Goal: Book appointment/travel/reservation

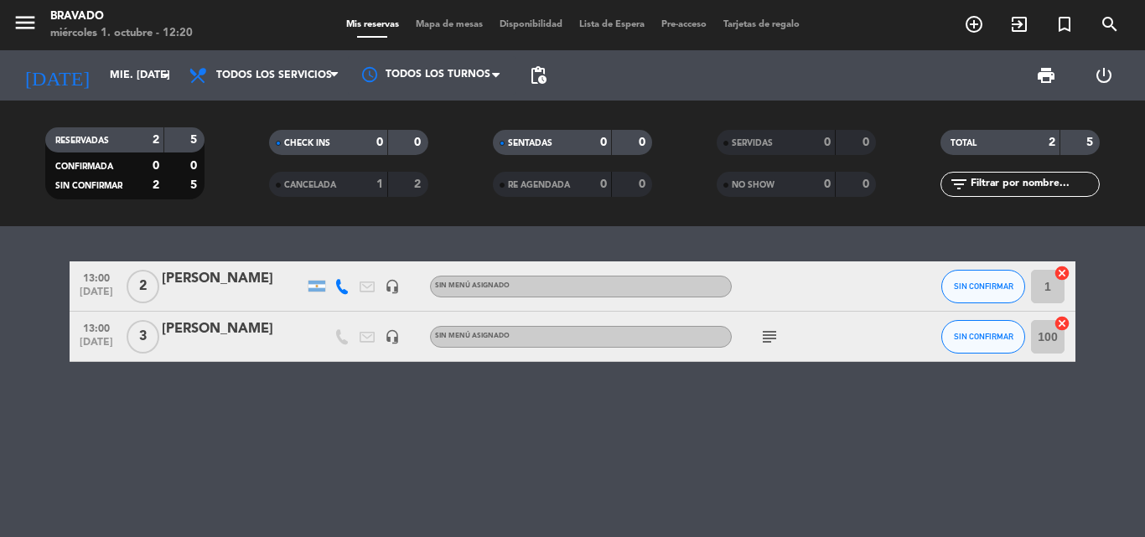
click at [973, 19] on icon "add_circle_outline" at bounding box center [974, 24] width 20 height 20
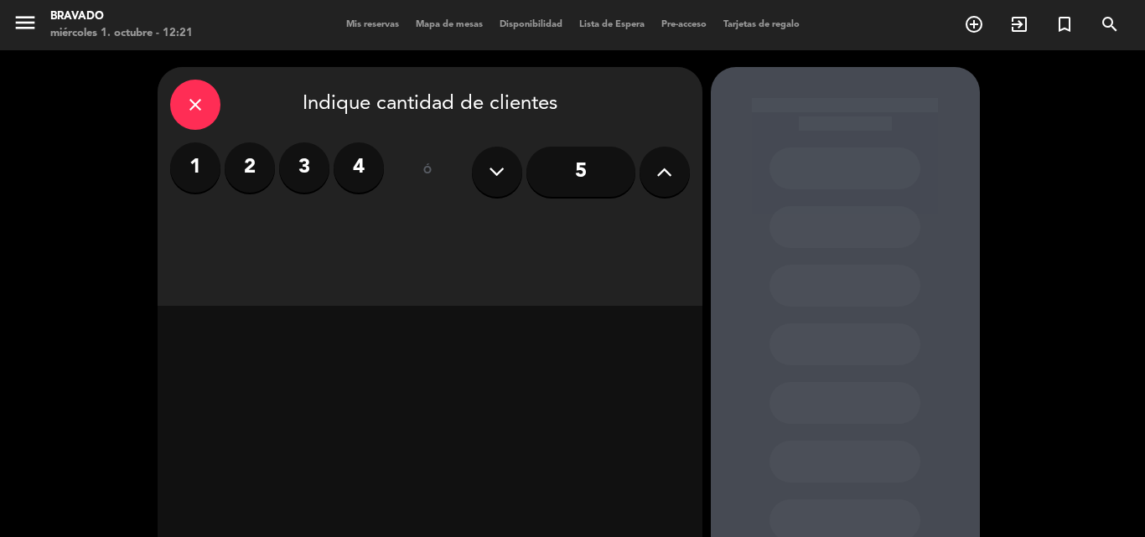
click at [255, 175] on label "2" at bounding box center [250, 167] width 50 height 50
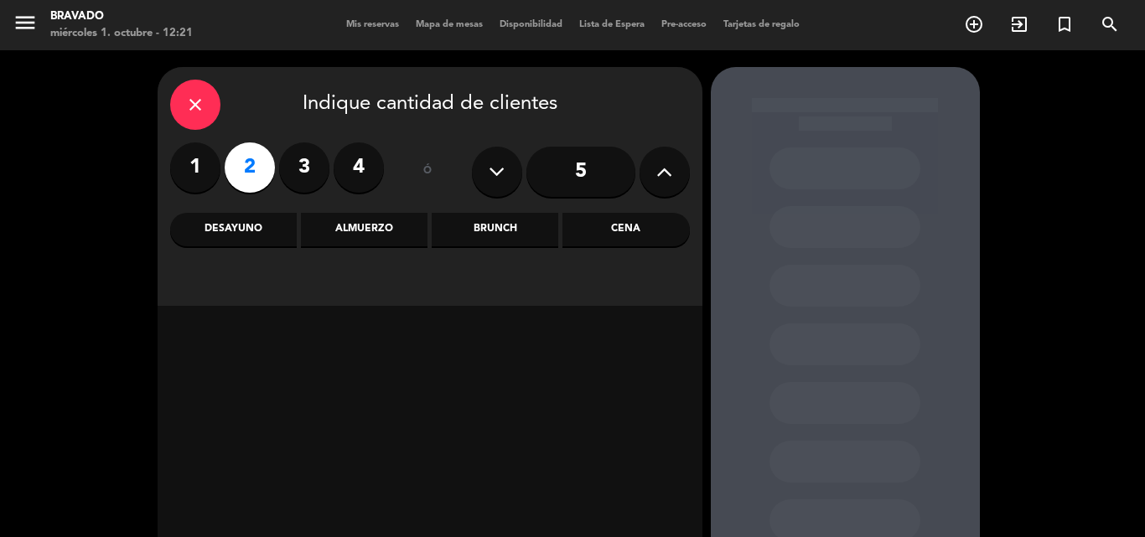
click at [351, 230] on div "Almuerzo" at bounding box center [364, 230] width 127 height 34
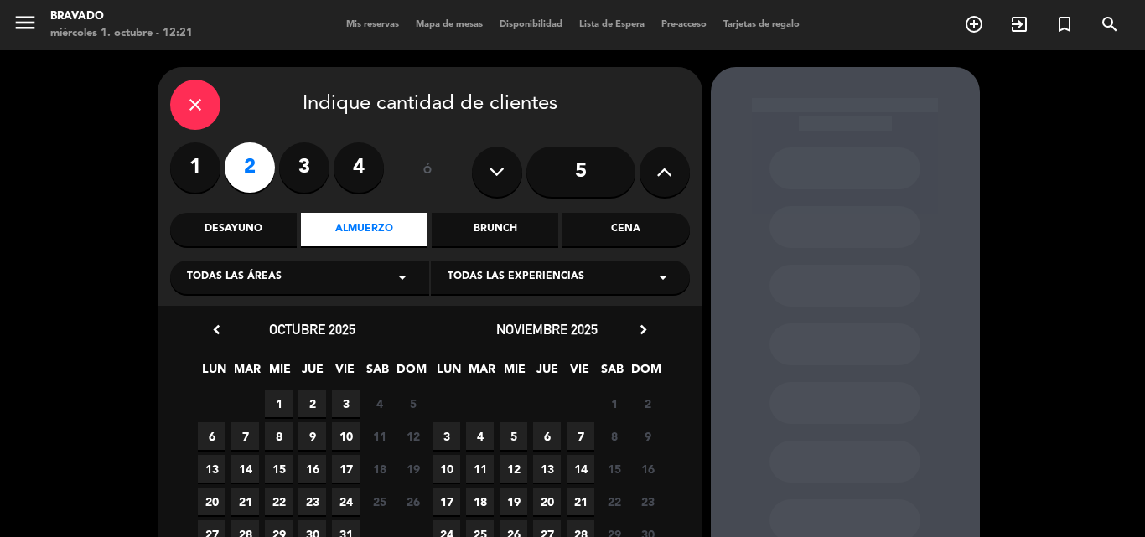
click at [285, 407] on span "1" at bounding box center [279, 404] width 28 height 28
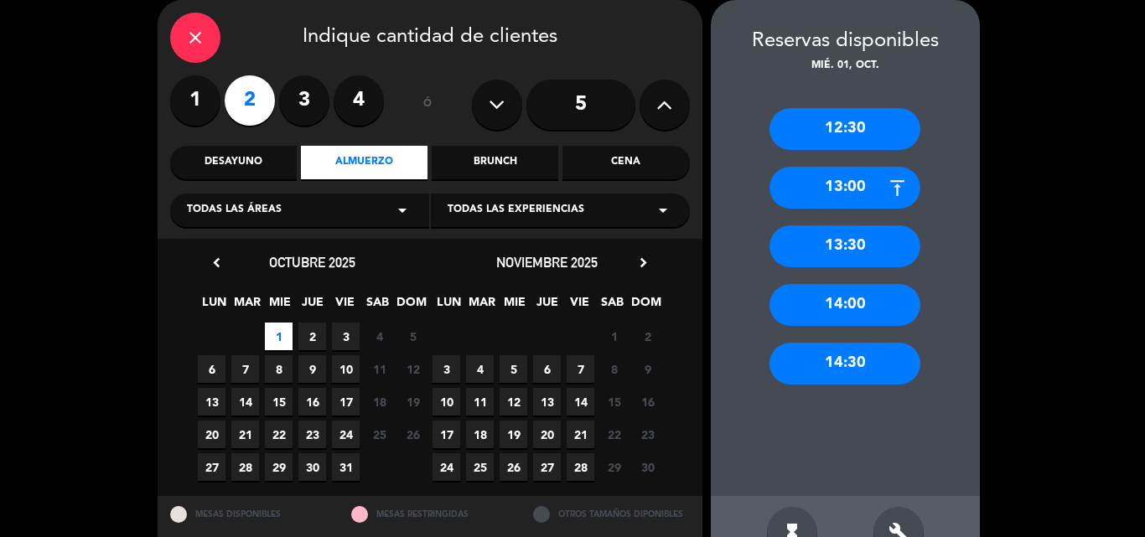
click at [878, 195] on div "13:00" at bounding box center [844, 188] width 151 height 42
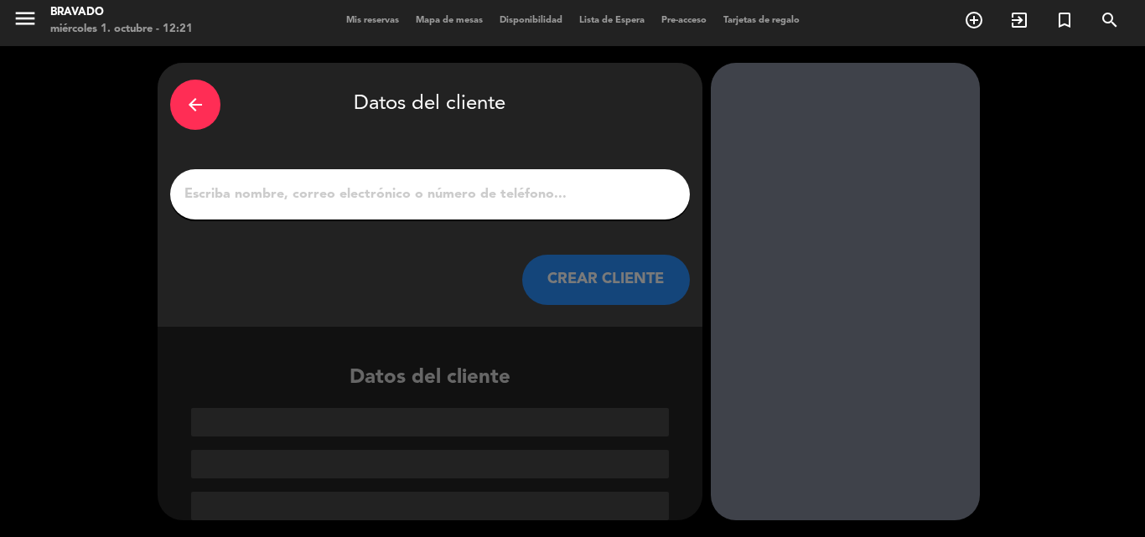
scroll to position [4, 0]
click at [378, 201] on input "1" at bounding box center [430, 194] width 495 height 23
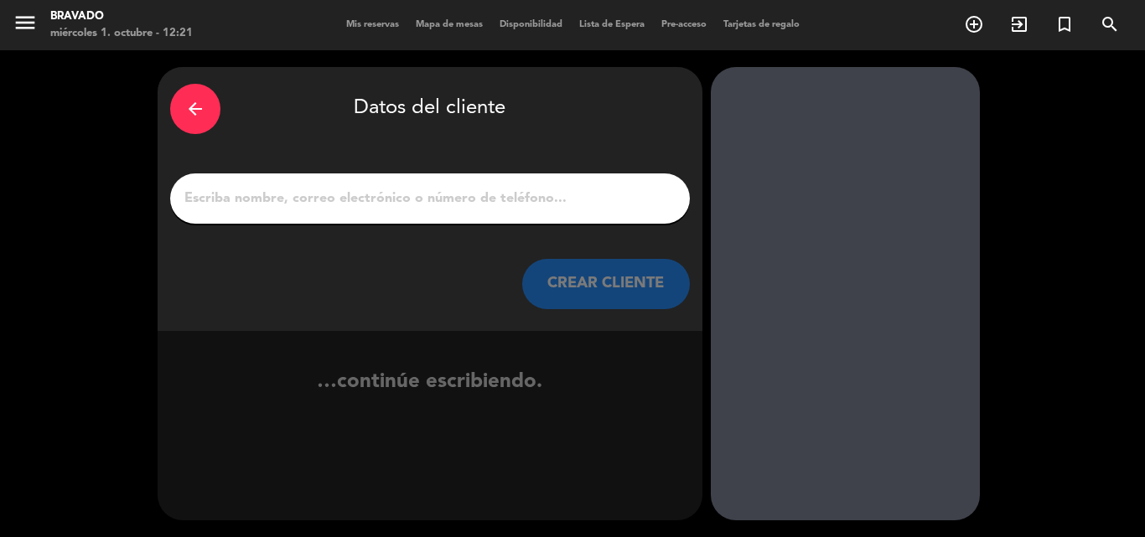
type input "a"
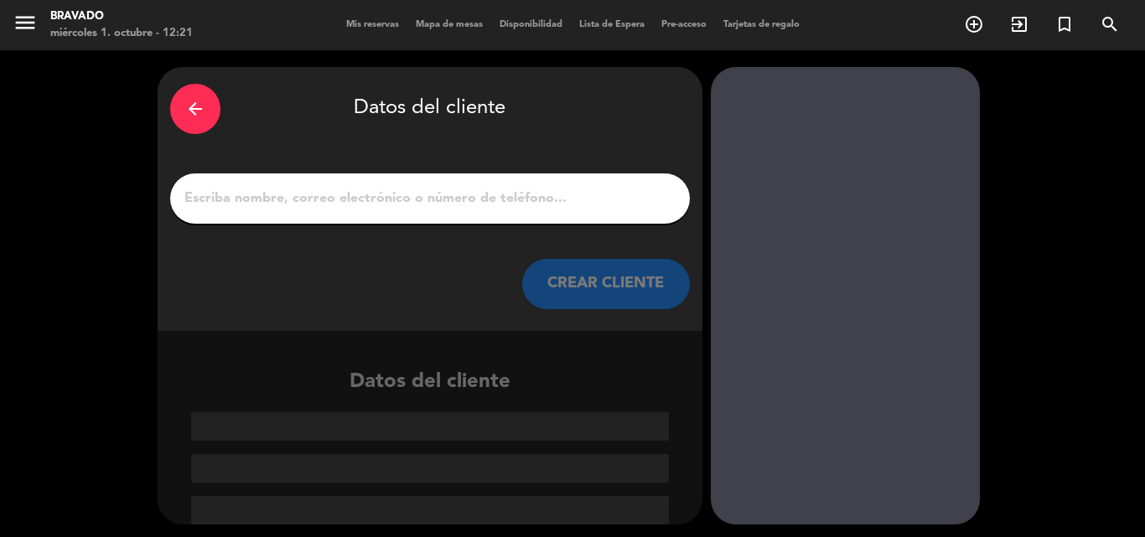
type input "A"
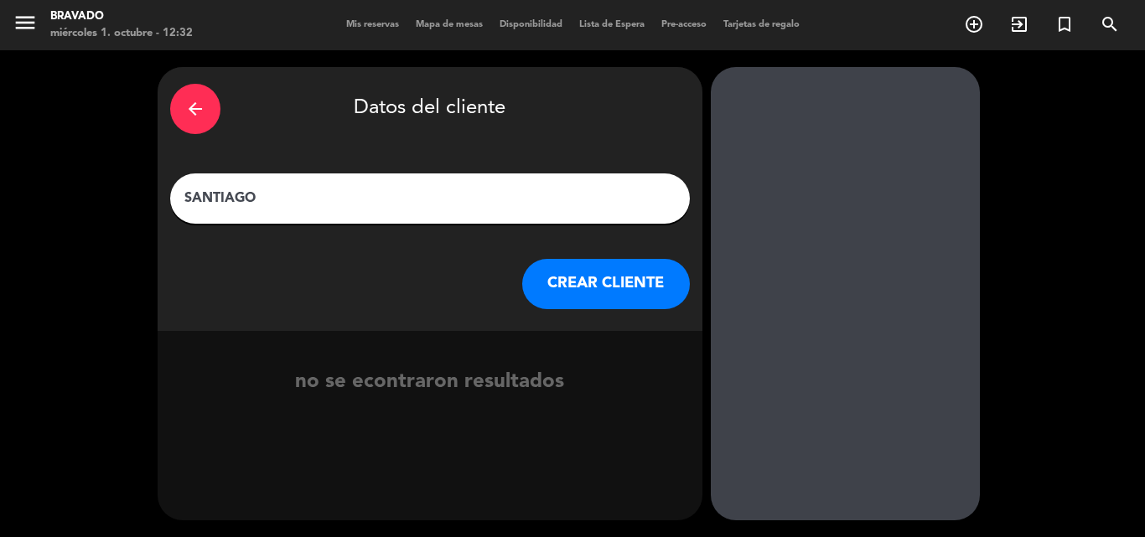
type input "SANTIAGO"
click at [623, 280] on button "CREAR CLIENTE" at bounding box center [606, 284] width 168 height 50
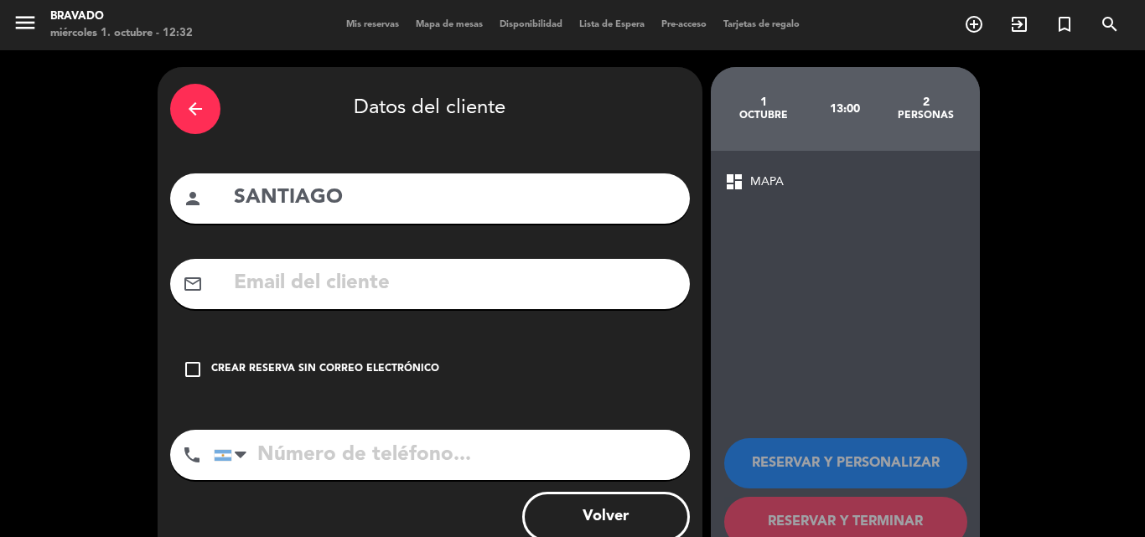
click at [192, 378] on icon "check_box_outline_blank" at bounding box center [193, 370] width 20 height 20
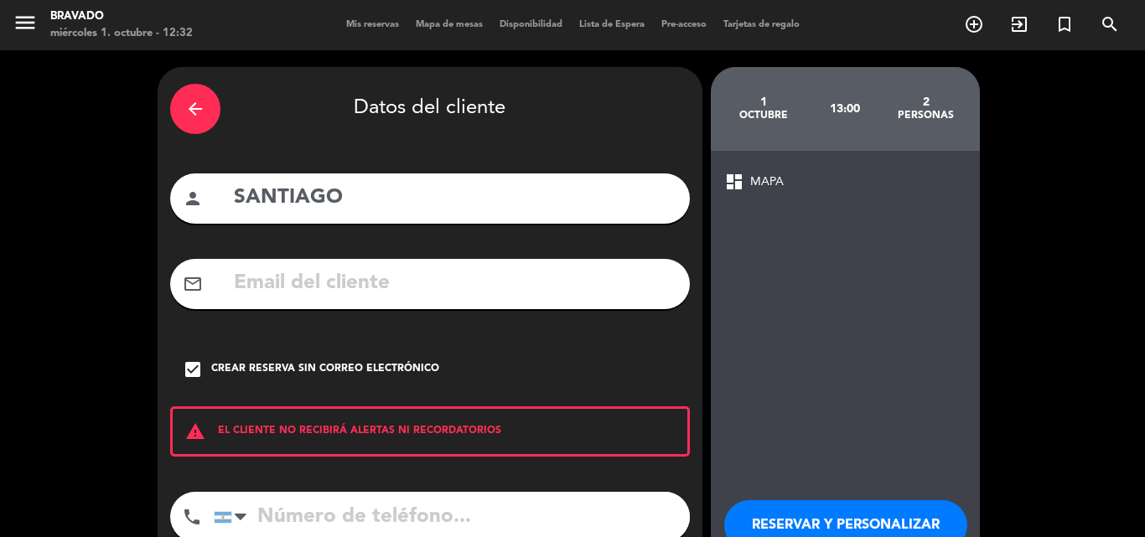
scroll to position [109, 0]
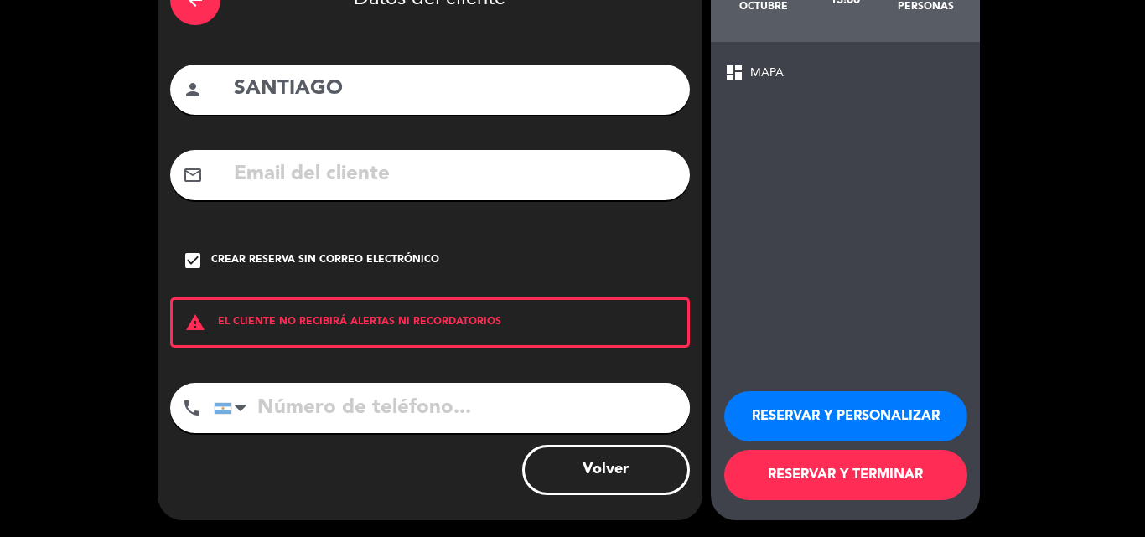
click at [877, 474] on button "RESERVAR Y TERMINAR" at bounding box center [845, 475] width 243 height 50
